Goal: Find specific page/section

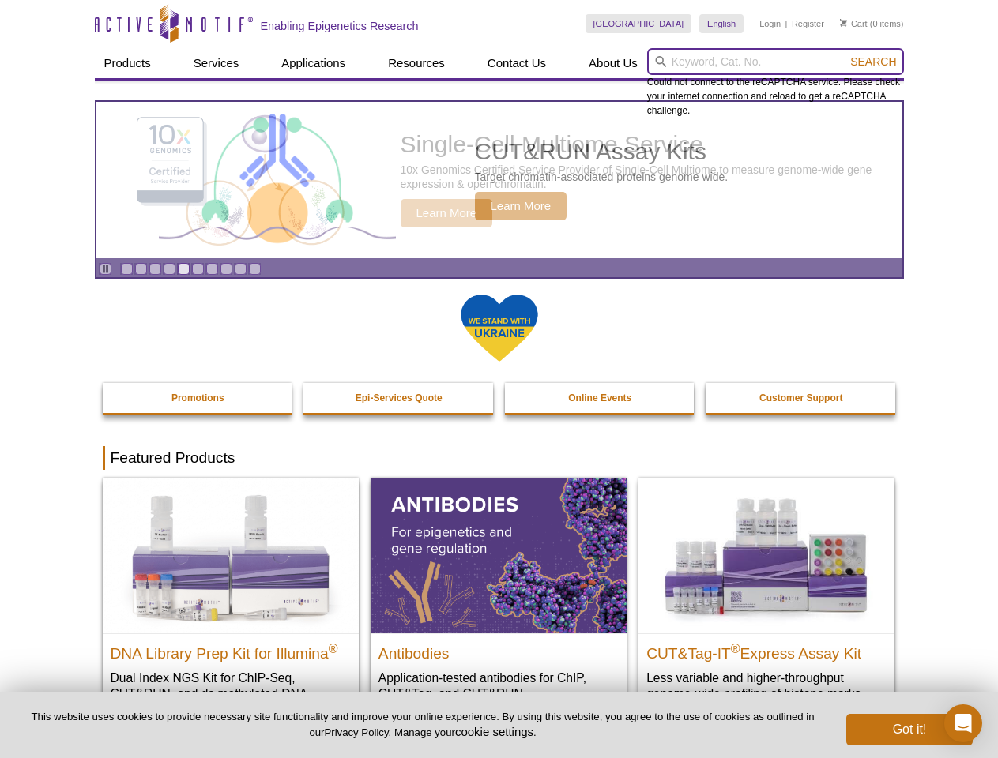
click at [775, 62] on input "search" at bounding box center [775, 61] width 257 height 27
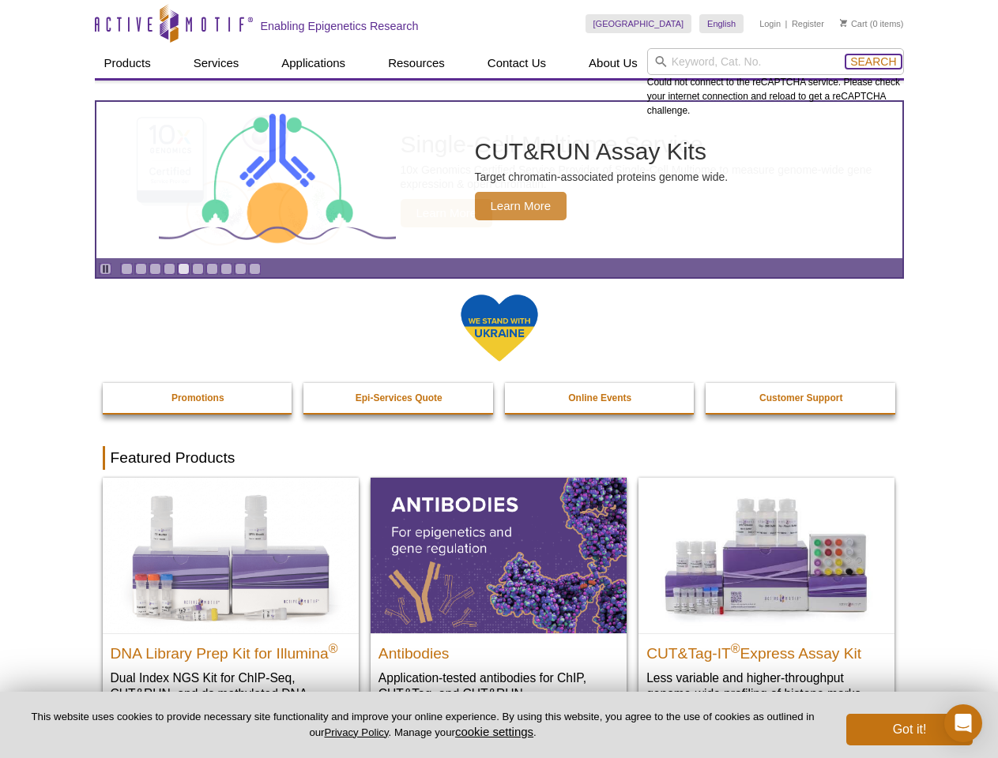
click at [873, 62] on span "Search" at bounding box center [873, 61] width 46 height 13
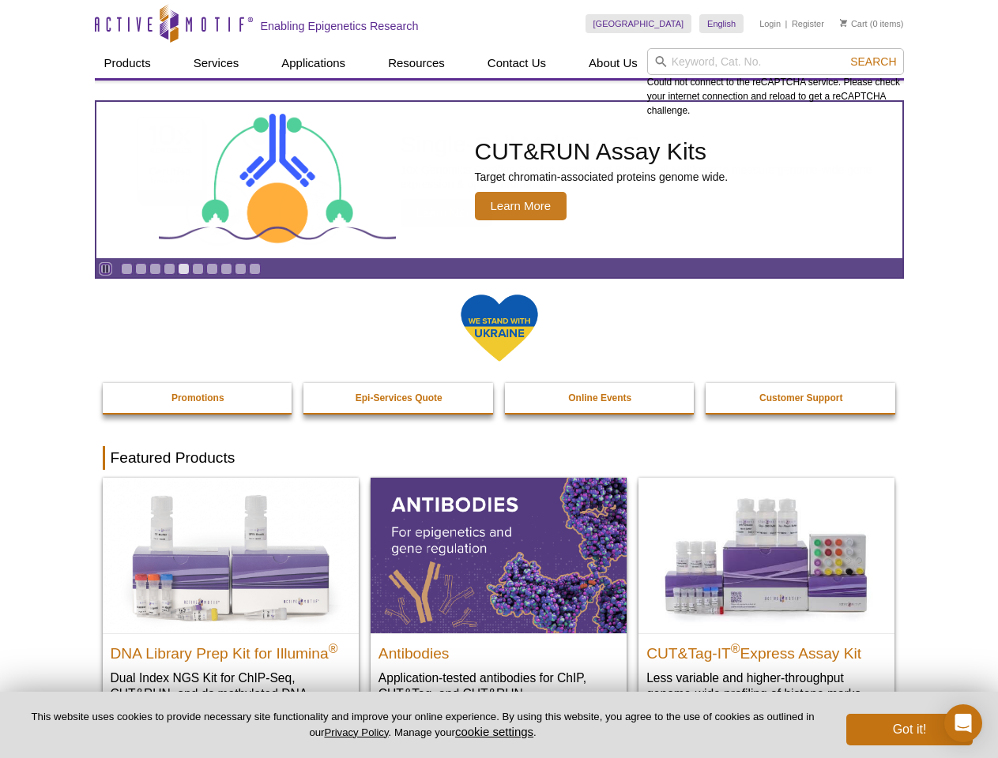
click at [105, 269] on icon "Pause" at bounding box center [105, 269] width 10 height 10
click at [126, 269] on link "Go to slide 1" at bounding box center [127, 269] width 12 height 12
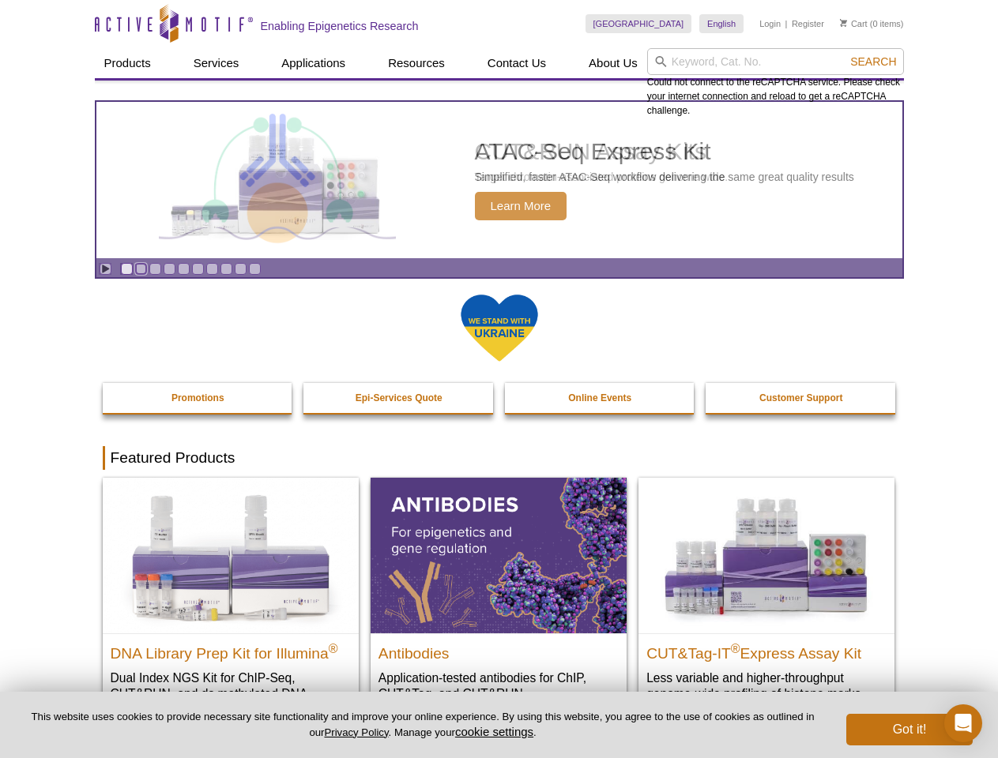
click at [141, 269] on link "Go to slide 2" at bounding box center [141, 269] width 12 height 12
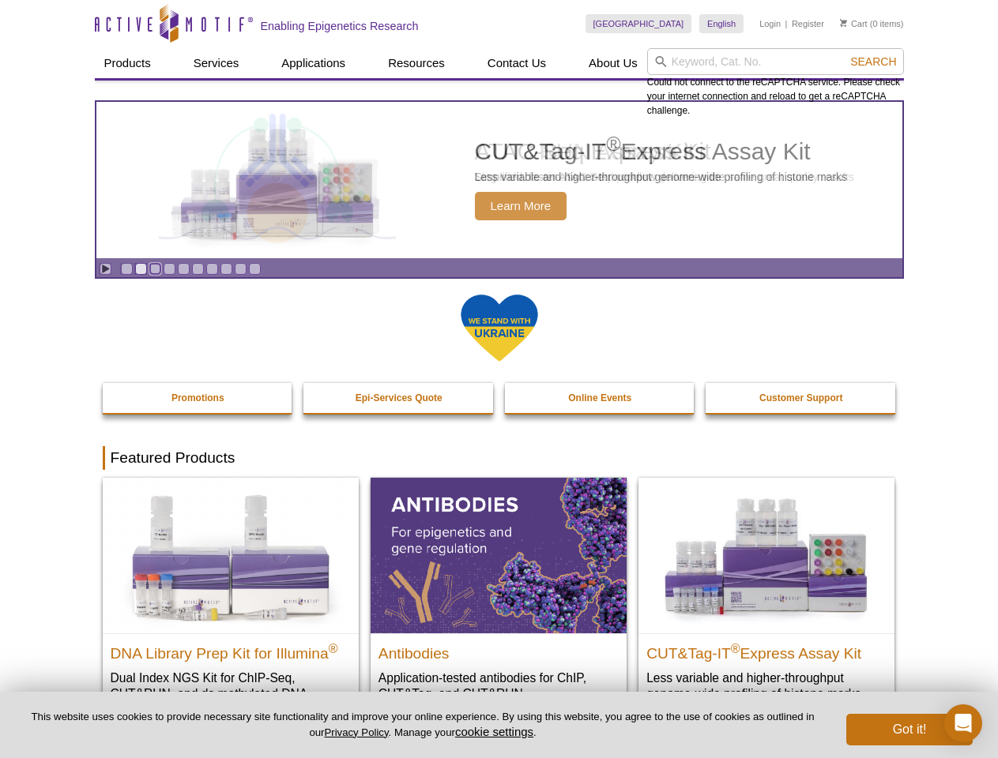
click at [155, 269] on link "Go to slide 3" at bounding box center [155, 269] width 12 height 12
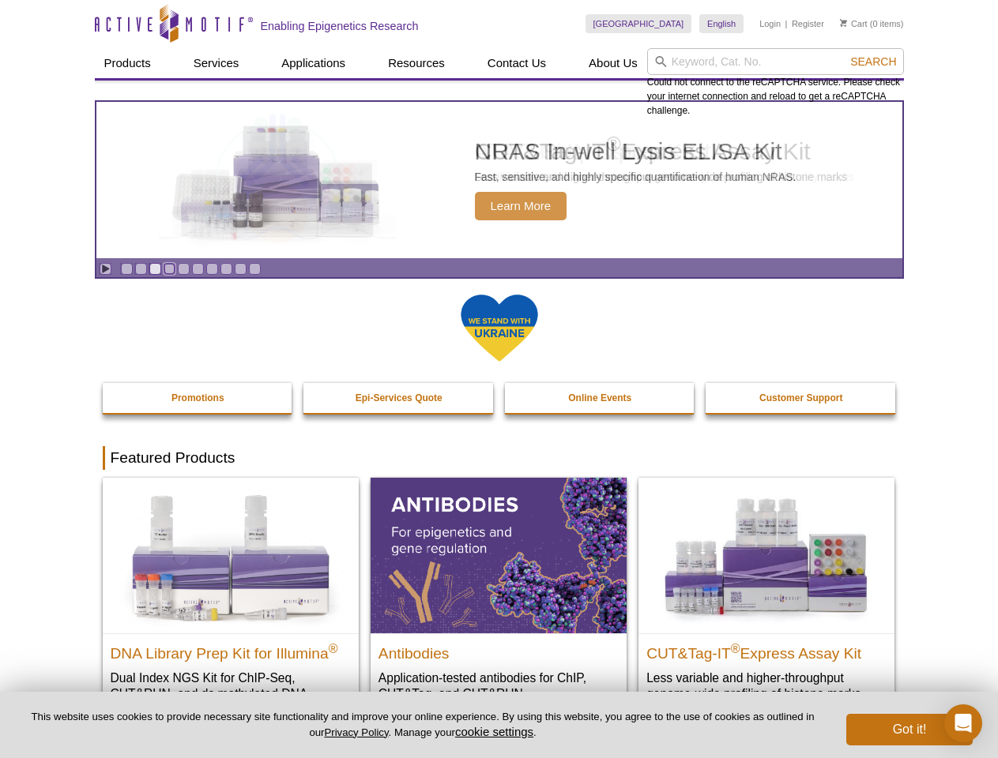
click at [169, 269] on link "Go to slide 4" at bounding box center [169, 269] width 12 height 12
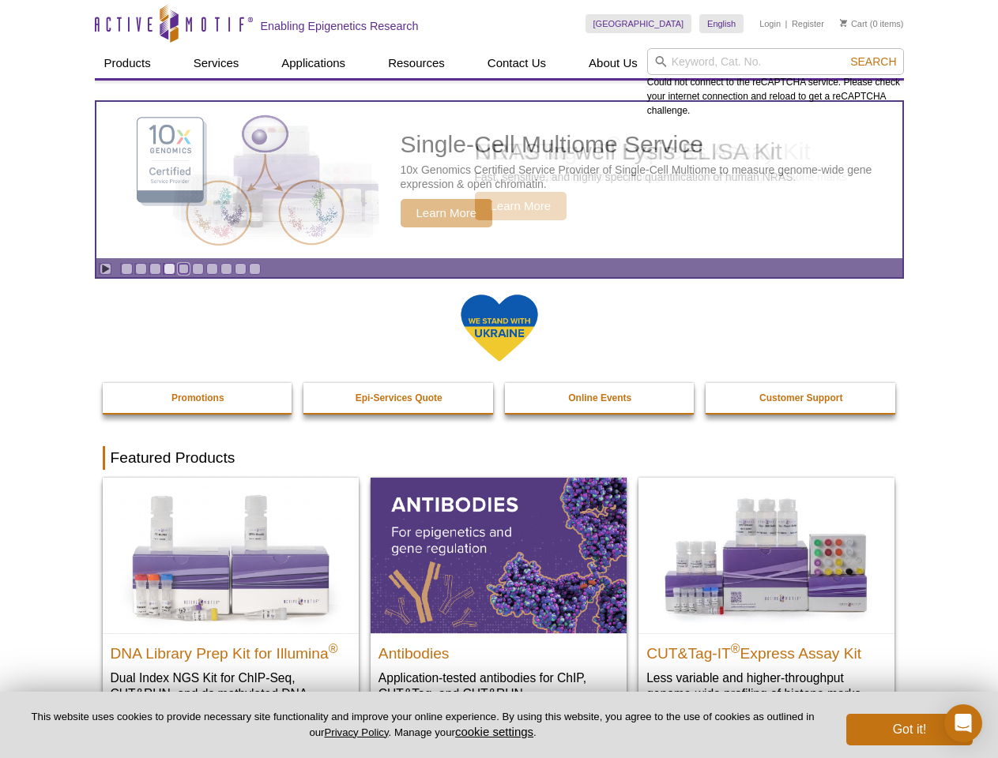
click at [183, 269] on link "Go to slide 5" at bounding box center [184, 269] width 12 height 12
